Goal: Task Accomplishment & Management: Use online tool/utility

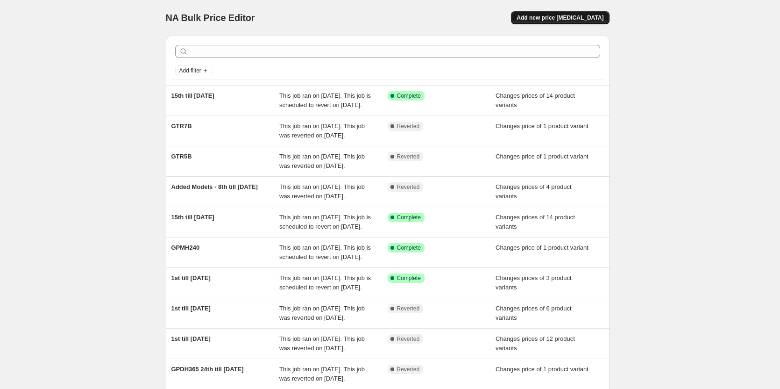
click at [541, 20] on span "Add new price [MEDICAL_DATA]" at bounding box center [560, 17] width 87 height 7
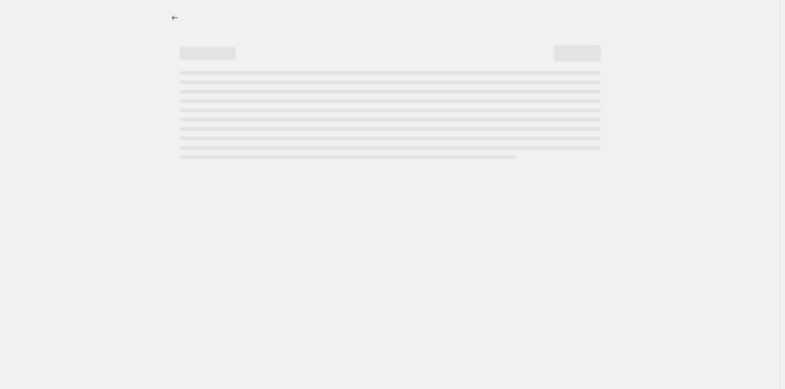
select select "percentage"
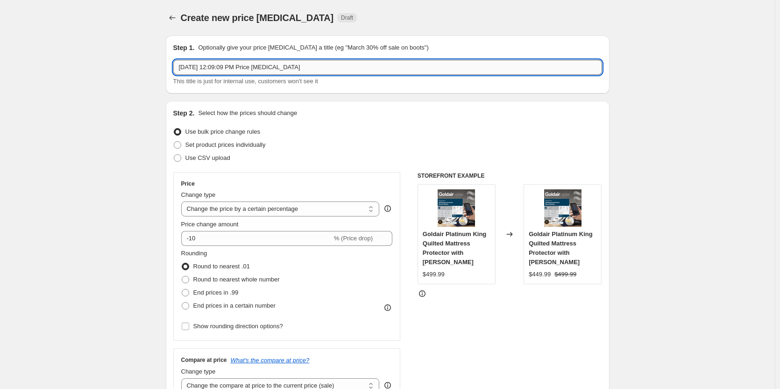
drag, startPoint x: 317, startPoint y: 69, endPoint x: 250, endPoint y: 62, distance: 67.6
click at [299, 65] on input "[DATE] 12:09:09 PM Price [MEDICAL_DATA]" at bounding box center [387, 67] width 429 height 15
drag, startPoint x: 250, startPoint y: 62, endPoint x: 160, endPoint y: 60, distance: 90.2
drag, startPoint x: 236, startPoint y: 72, endPoint x: 208, endPoint y: 68, distance: 28.3
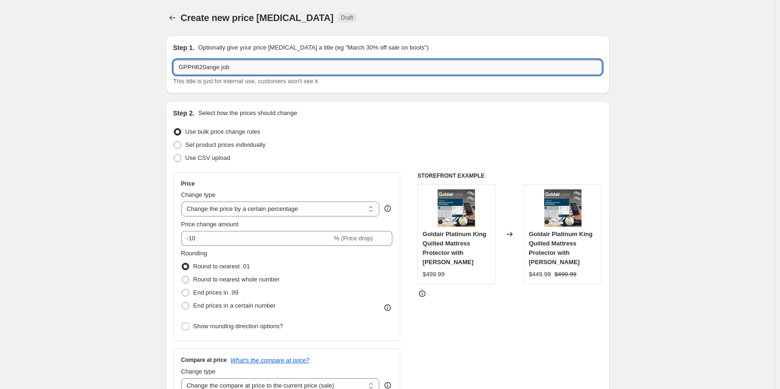
click at [208, 68] on input "GPPH620ange job" at bounding box center [387, 67] width 429 height 15
type input "GPPH620"
click at [180, 145] on span at bounding box center [177, 144] width 7 height 7
click at [174, 142] on input "Set product prices individually" at bounding box center [174, 141] width 0 height 0
radio input "true"
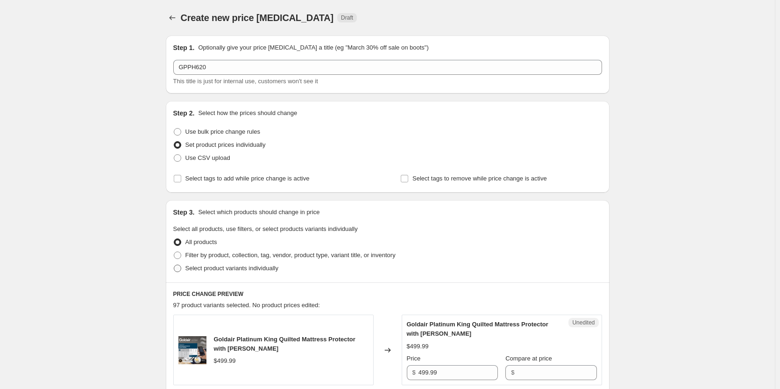
click at [181, 270] on span at bounding box center [177, 267] width 7 height 7
click at [174, 265] on input "Select product variants individually" at bounding box center [174, 264] width 0 height 0
radio input "true"
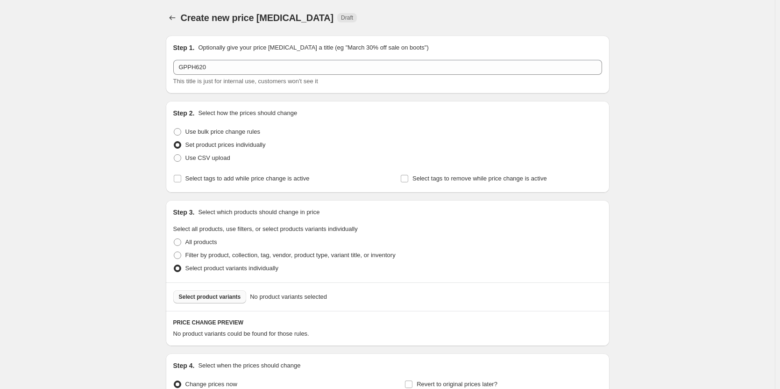
click at [227, 301] on button "Select product variants" at bounding box center [209, 296] width 73 height 13
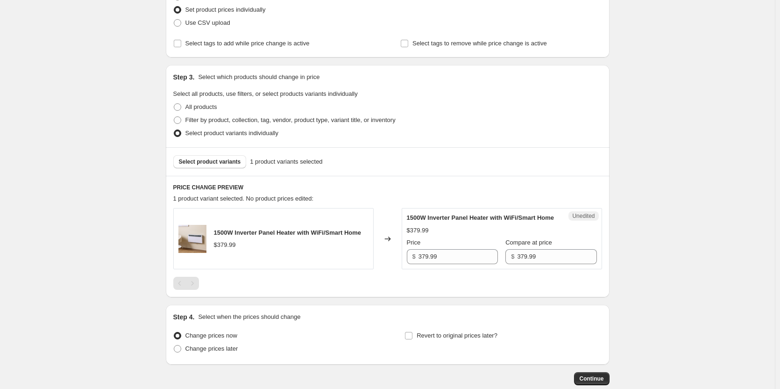
scroll to position [140, 0]
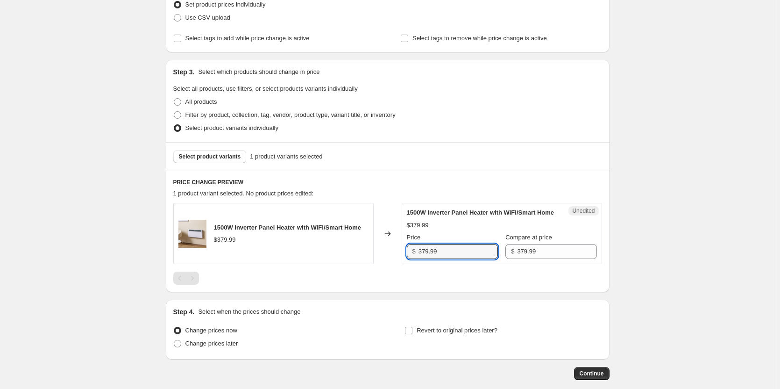
drag, startPoint x: 415, startPoint y: 260, endPoint x: 393, endPoint y: 258, distance: 21.6
click at [393, 258] on div "1500W Inverter Panel Heater with WiFi/Smart Home $379.99 Changed to Unedited 15…" at bounding box center [387, 233] width 429 height 61
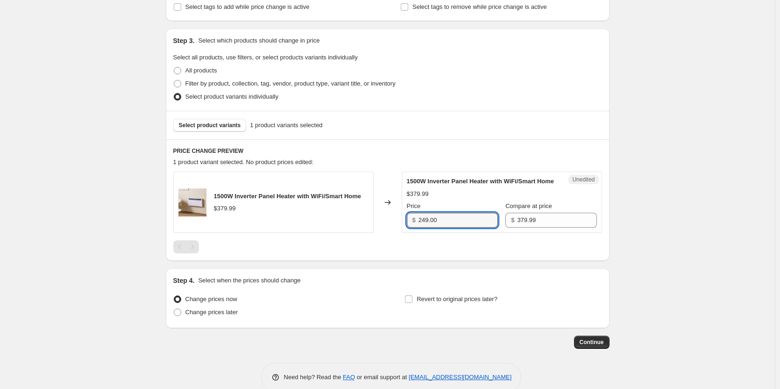
scroll to position [187, 0]
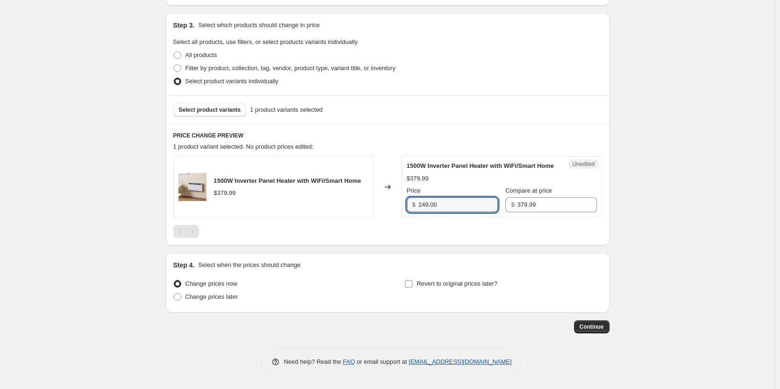
type input "249.00"
click at [412, 287] on input "Revert to original prices later?" at bounding box center [408, 283] width 7 height 7
checkbox input "true"
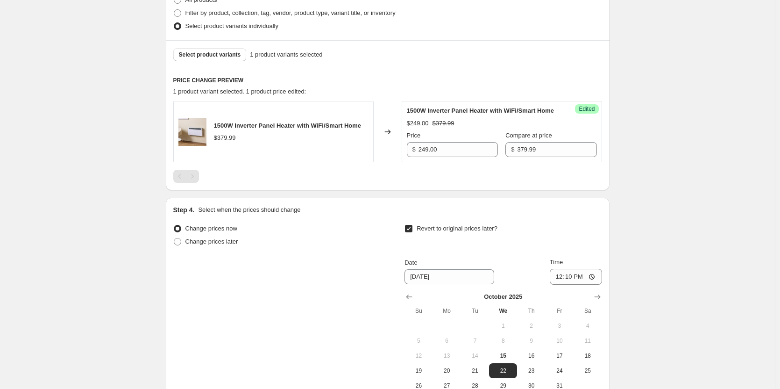
scroll to position [327, 0]
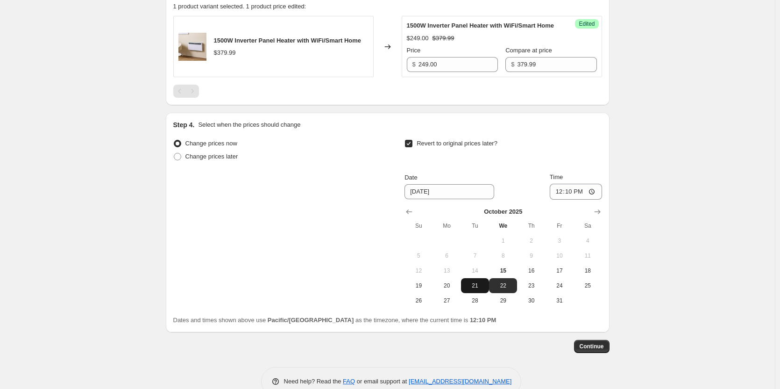
click at [475, 289] on span "21" at bounding box center [475, 285] width 21 height 7
type input "[DATE]"
click at [595, 200] on input "12:10" at bounding box center [576, 192] width 52 height 16
click at [687, 246] on div "Create new price [MEDICAL_DATA]. This page is ready Create new price [MEDICAL_D…" at bounding box center [387, 41] width 775 height 737
click at [571, 200] on input "23:10" at bounding box center [576, 192] width 52 height 16
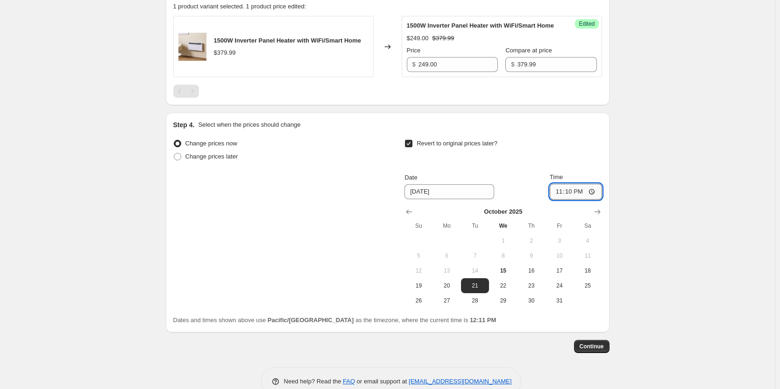
click at [596, 200] on input "23:10" at bounding box center [576, 192] width 52 height 16
type input "23:59"
click at [669, 232] on div "Create new price [MEDICAL_DATA]. This page is ready Create new price [MEDICAL_D…" at bounding box center [387, 41] width 775 height 737
click at [593, 350] on span "Continue" at bounding box center [592, 346] width 24 height 7
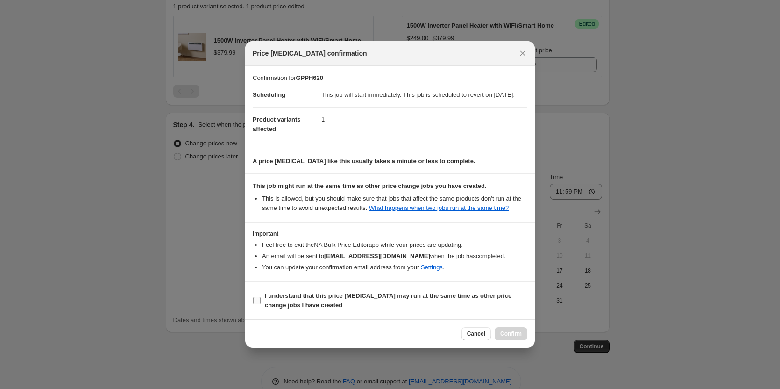
click at [256, 302] on input "I understand that this price [MEDICAL_DATA] may run at the same time as other p…" at bounding box center [256, 300] width 7 height 7
checkbox input "true"
click at [507, 334] on button "Confirm" at bounding box center [511, 333] width 33 height 13
